Goal: Find specific page/section: Find specific page/section

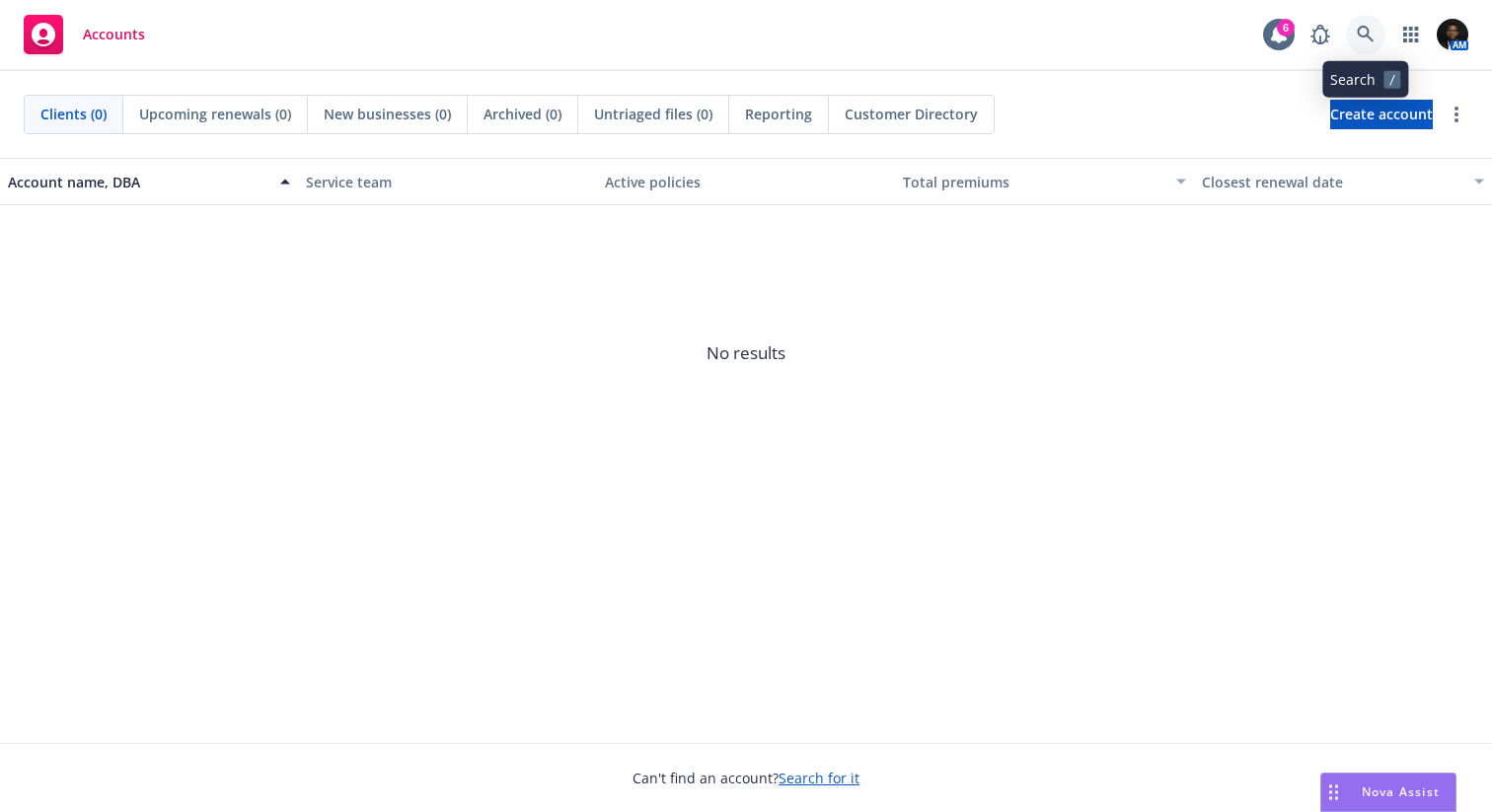
click at [1367, 29] on icon at bounding box center [1365, 34] width 17 height 17
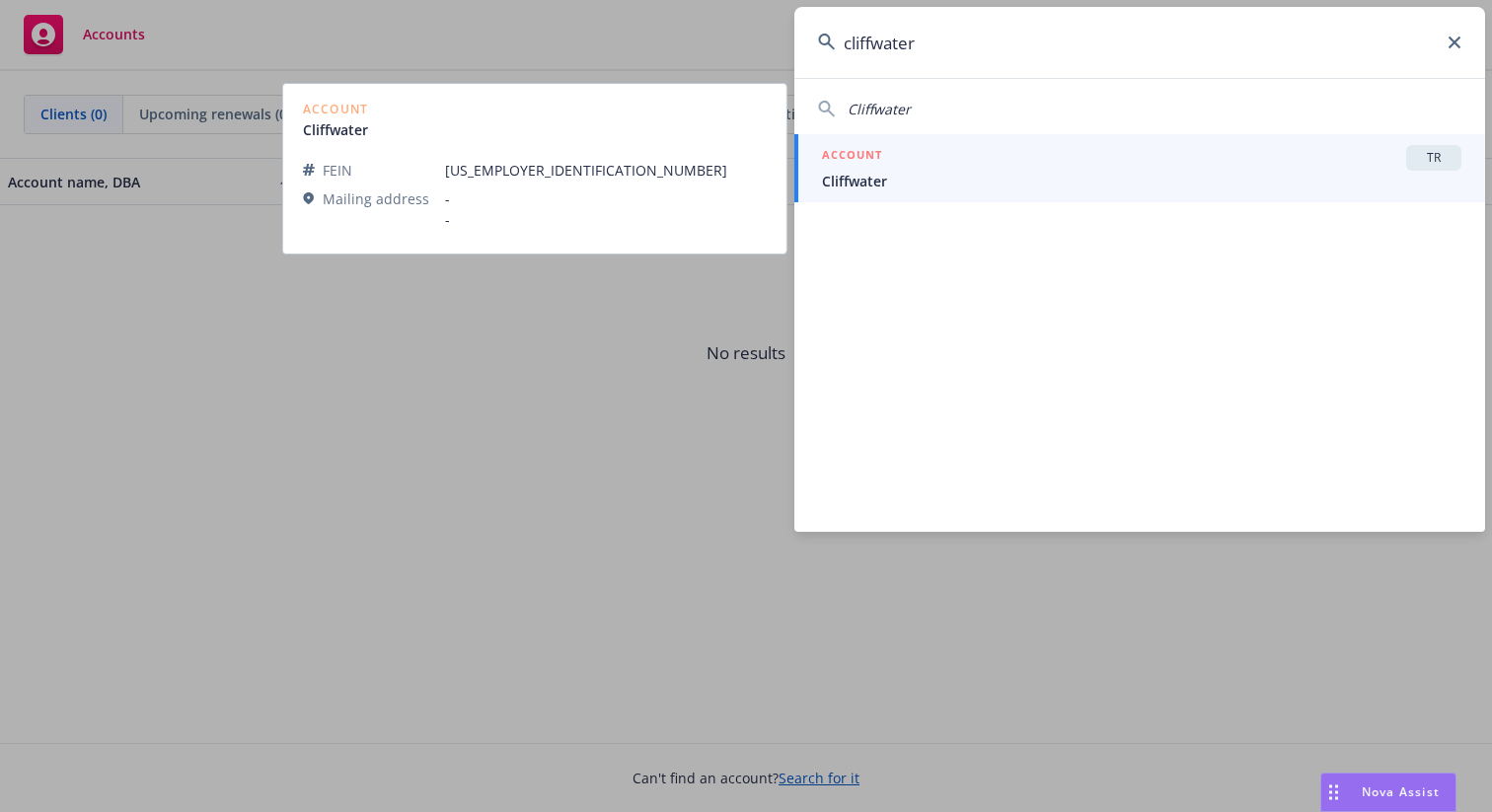
type input "cliffwater"
click at [919, 180] on span "Cliffwater" at bounding box center [1142, 180] width 640 height 21
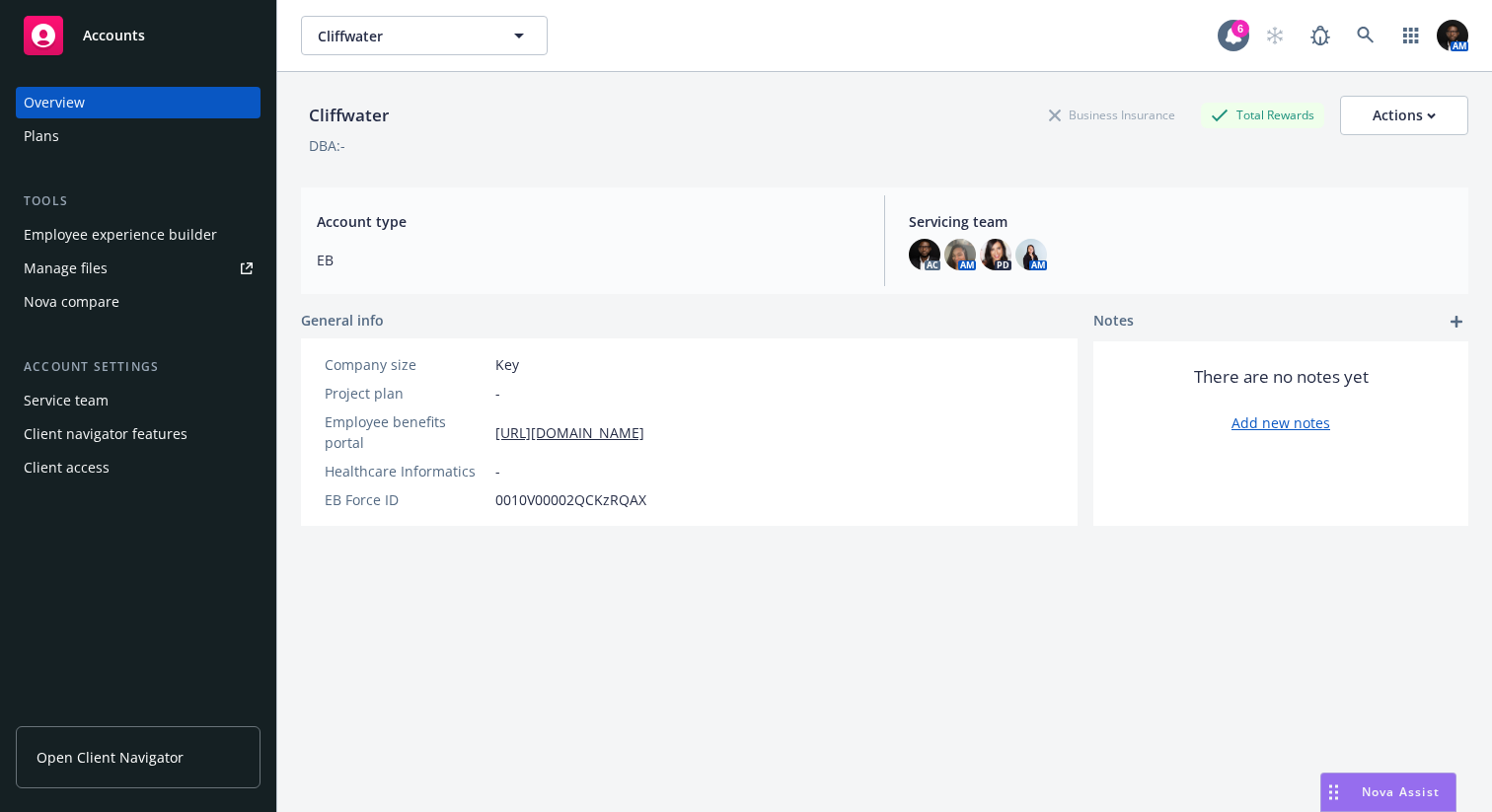
click at [179, 236] on div "Employee experience builder" at bounding box center [120, 235] width 193 height 32
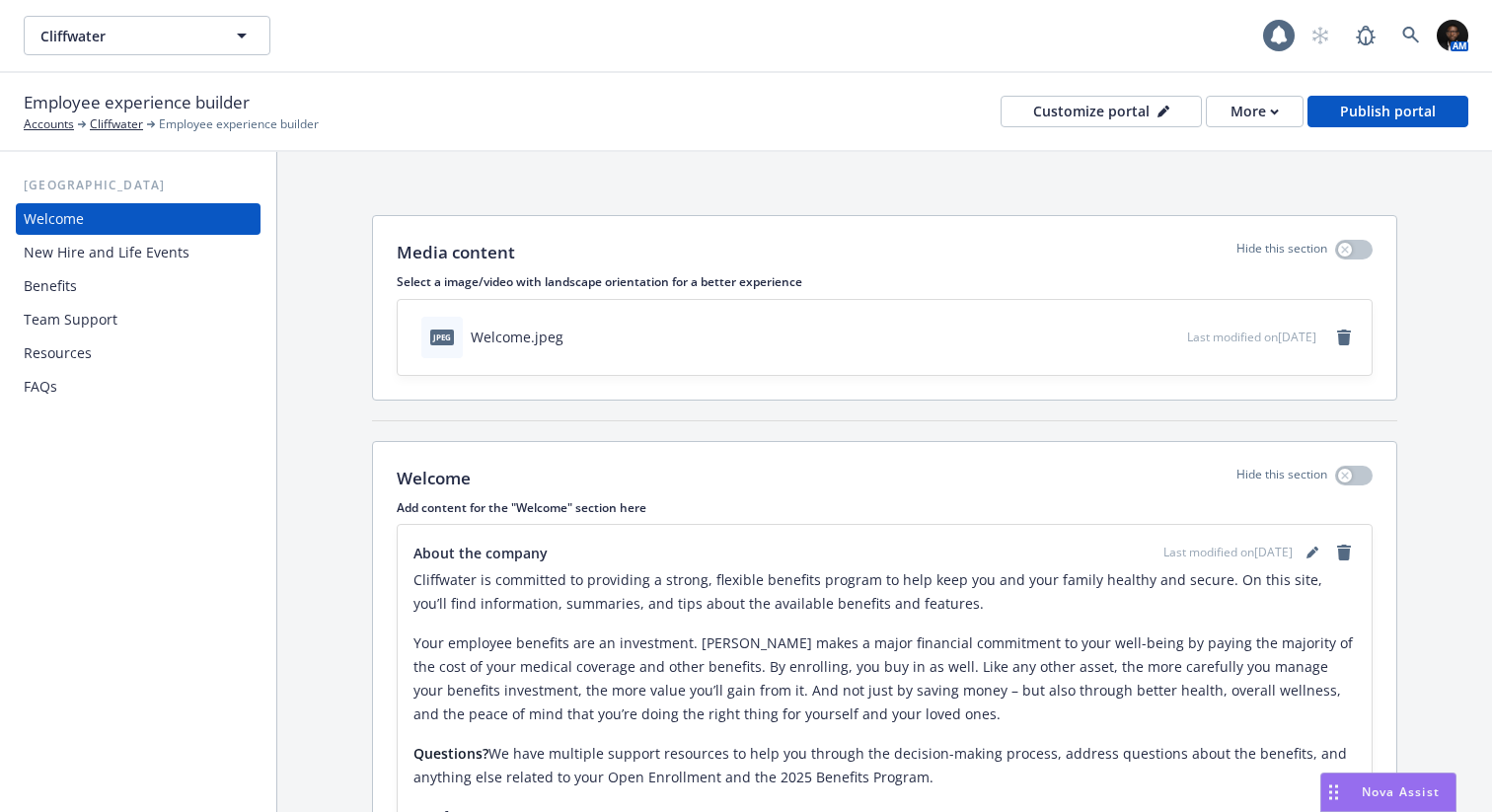
click at [117, 292] on div "Benefits" at bounding box center [138, 286] width 229 height 32
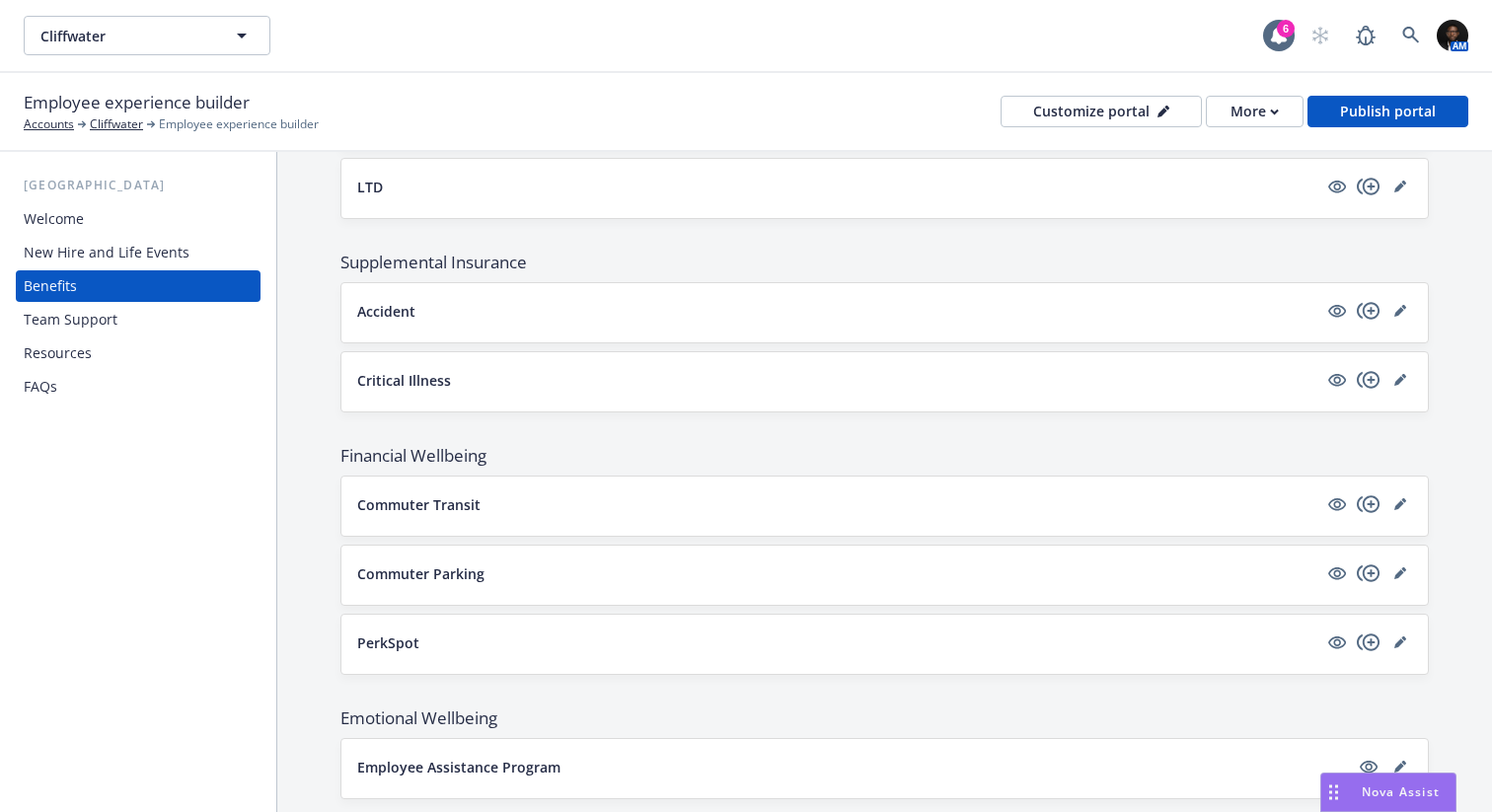
scroll to position [1127, 0]
